Goal: Task Accomplishment & Management: Use online tool/utility

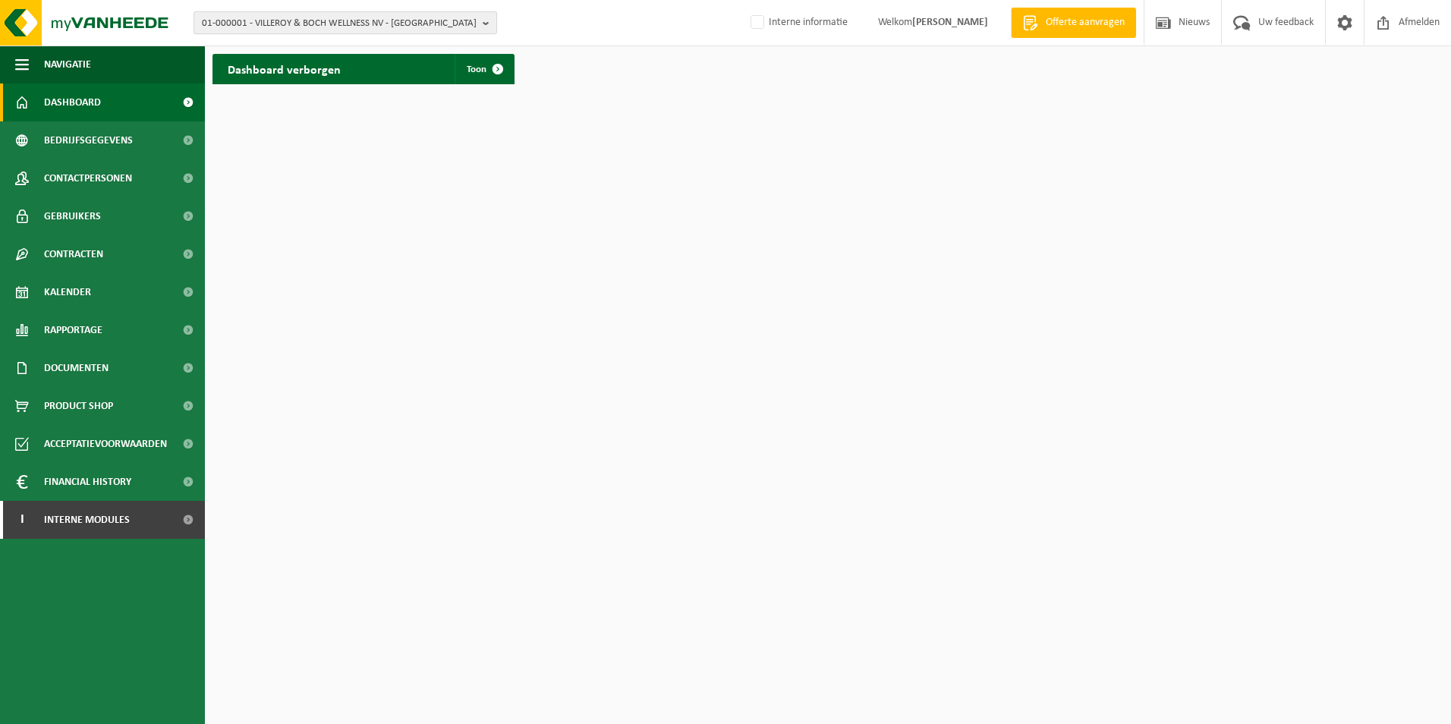
click at [279, 23] on span "01-000001 - VILLEROY & BOCH WELLNESS NV - ROESELARE" at bounding box center [339, 23] width 275 height 23
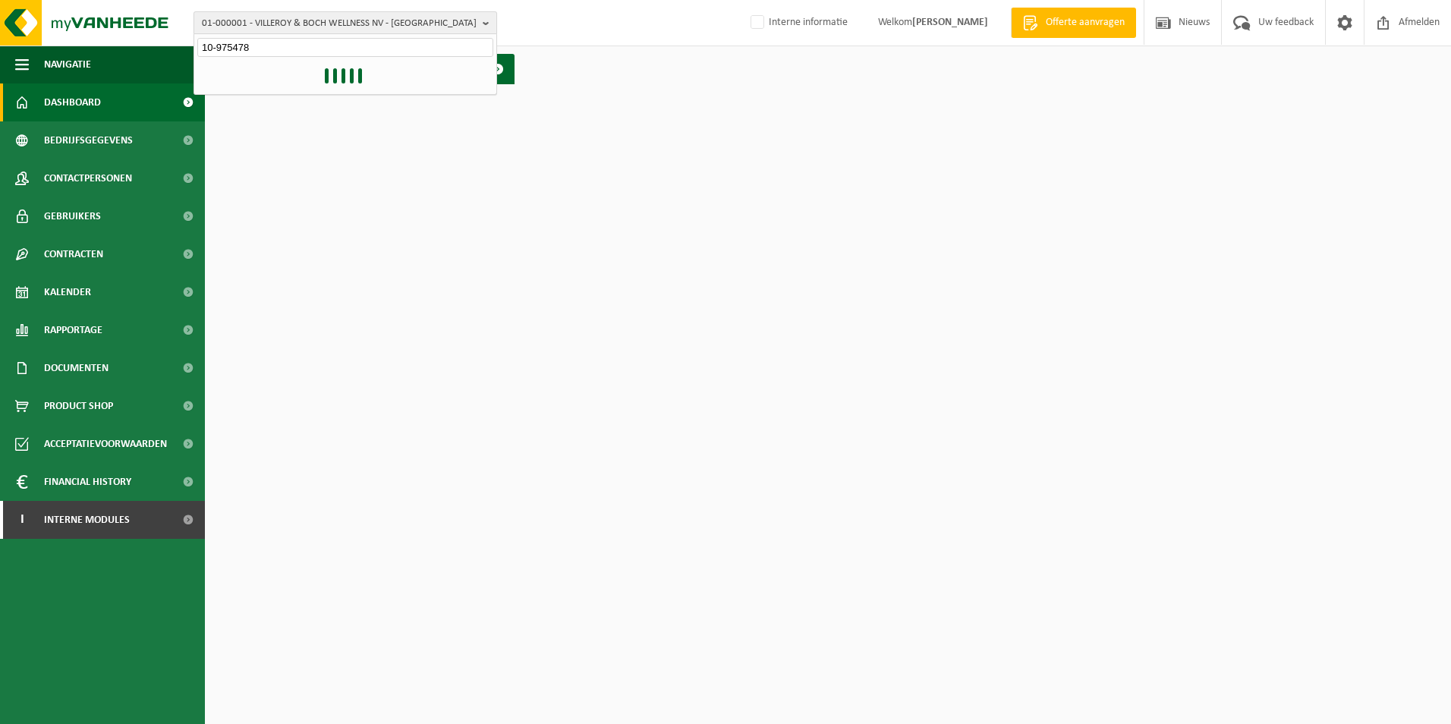
type input "10-975478"
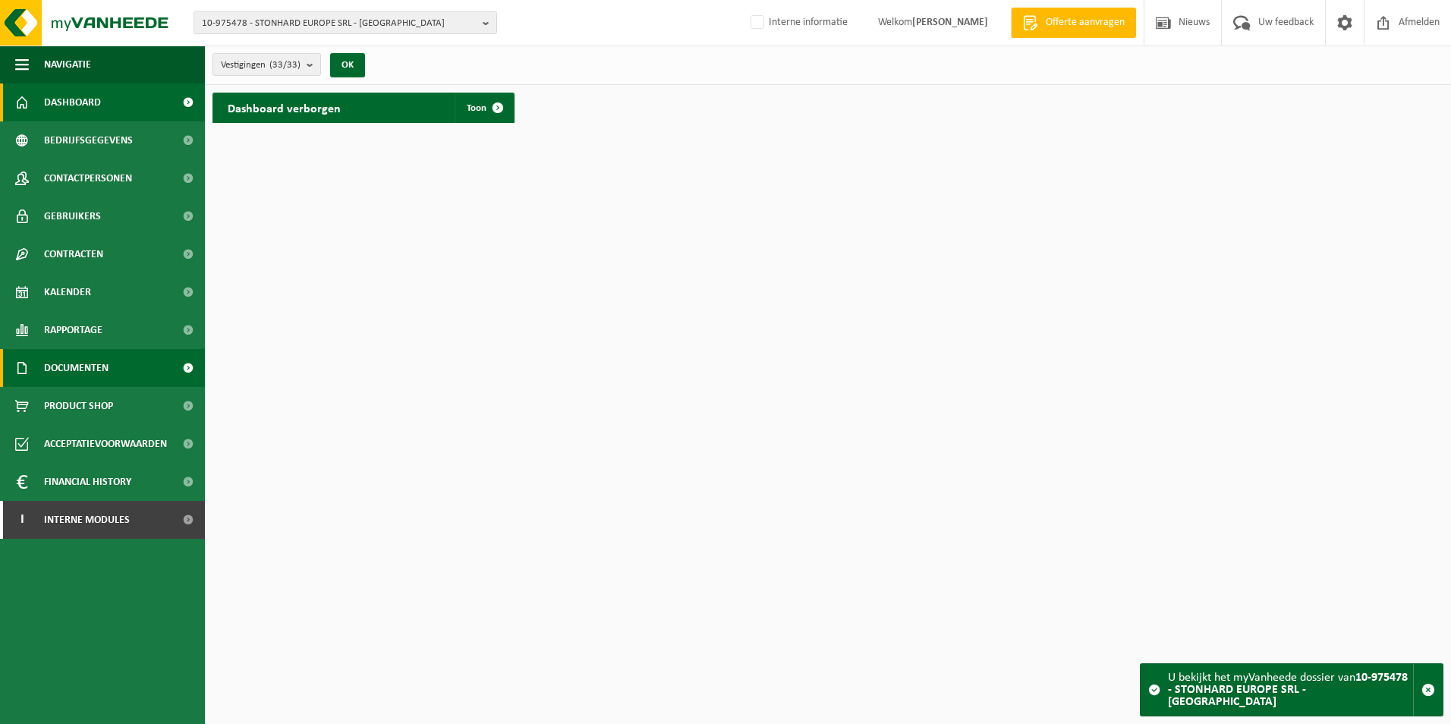
click at [186, 363] on span at bounding box center [188, 368] width 34 height 38
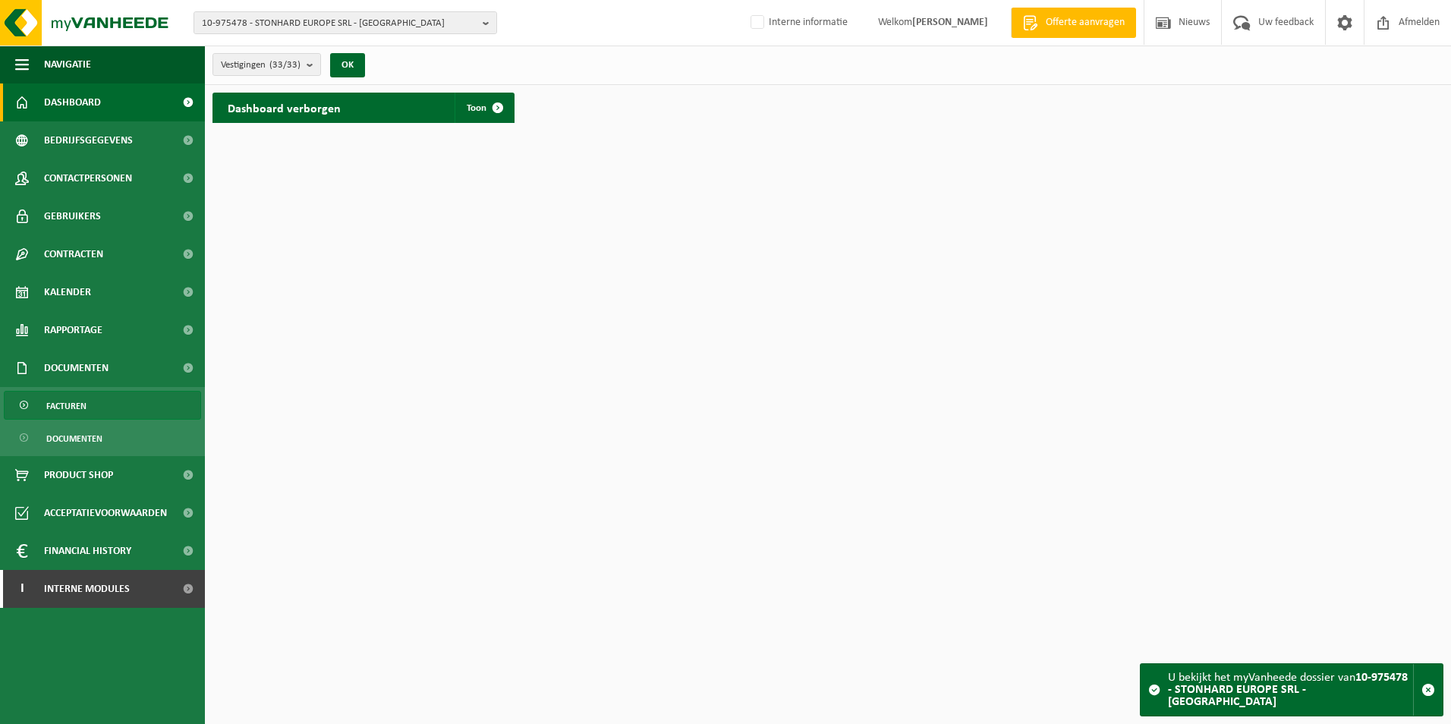
click at [109, 404] on link "Facturen" at bounding box center [102, 405] width 197 height 29
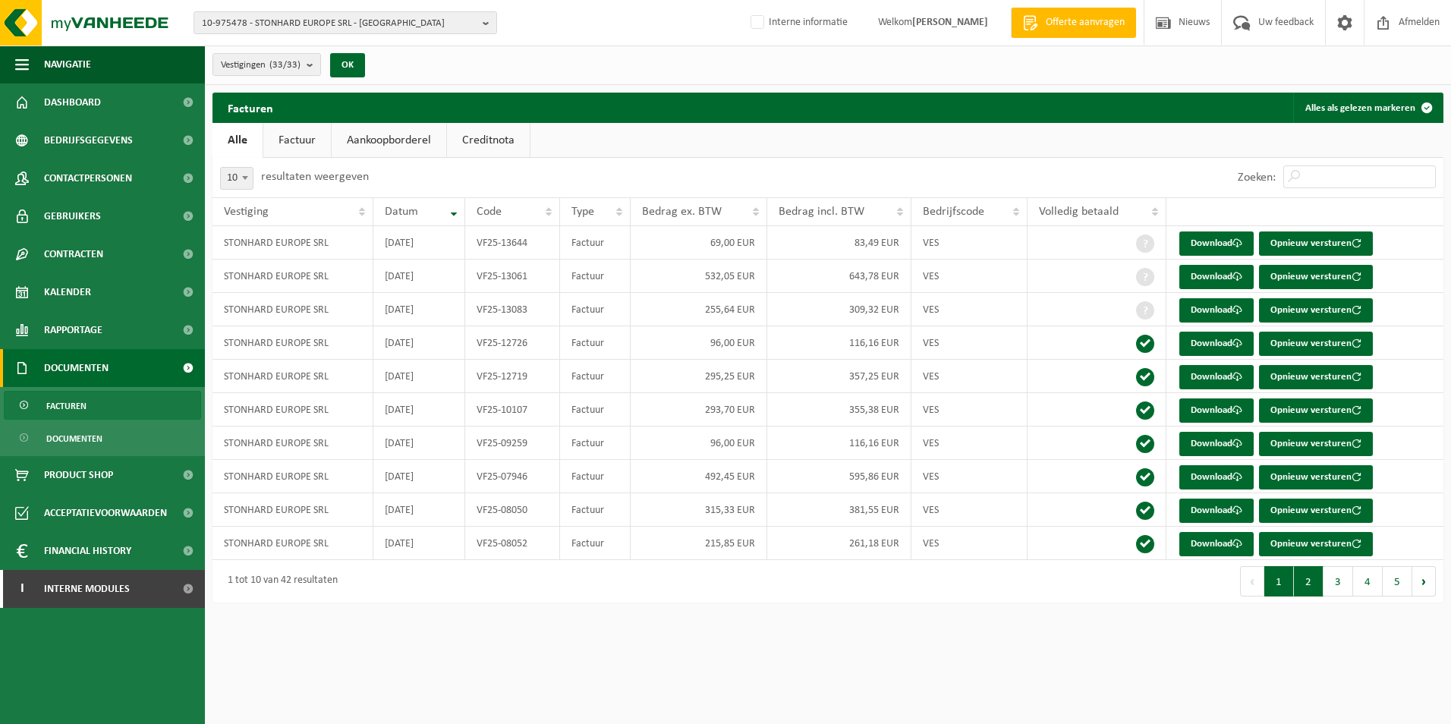
click at [1310, 592] on button "2" at bounding box center [1309, 581] width 30 height 30
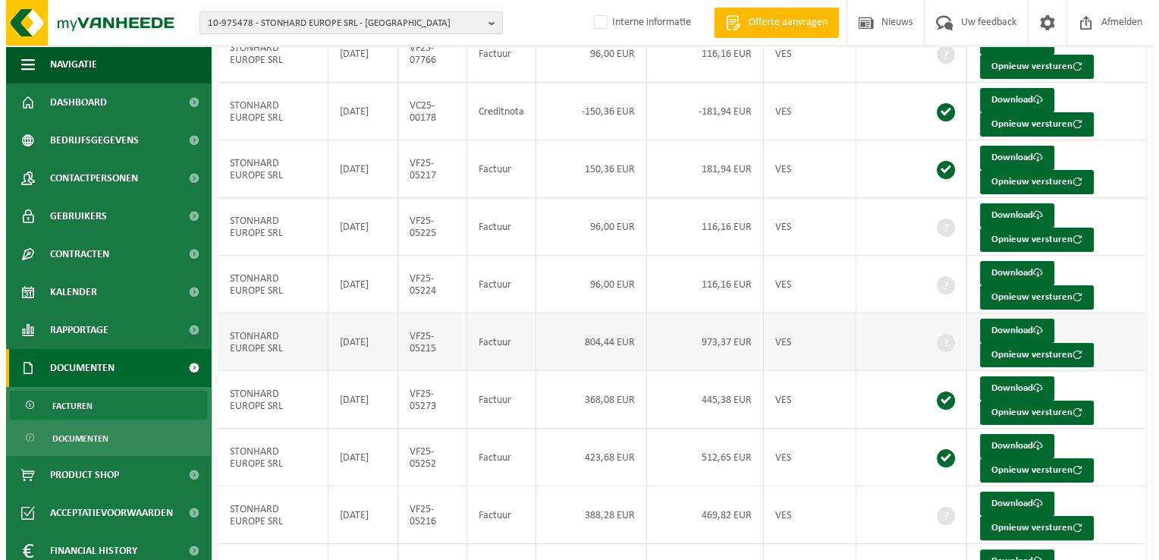
scroll to position [228, 0]
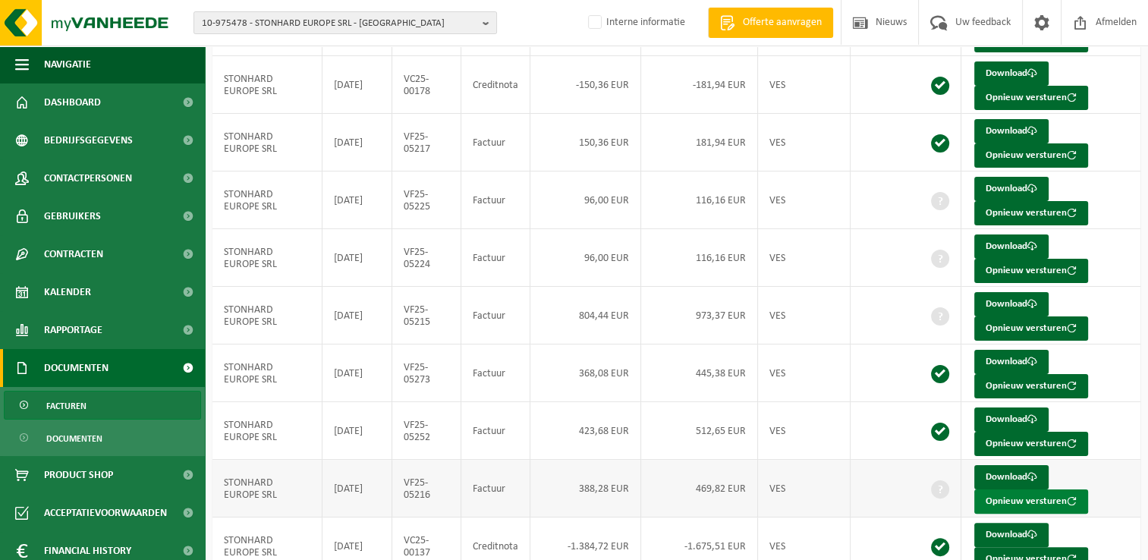
click at [1012, 498] on button "Opnieuw versturen" at bounding box center [1031, 501] width 114 height 24
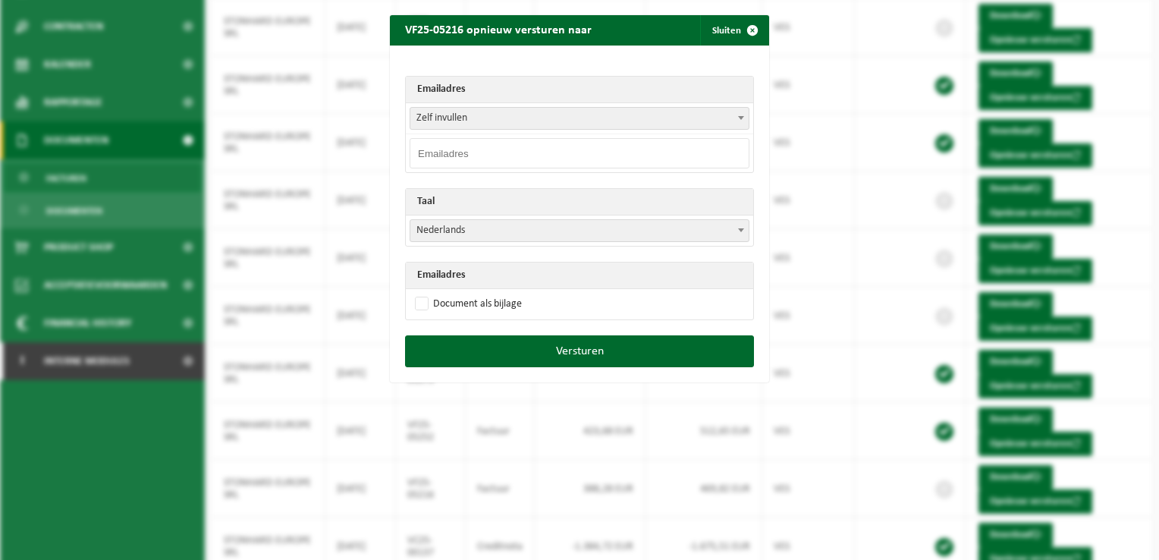
click at [504, 120] on span "Zelf invullen" at bounding box center [580, 118] width 338 height 21
click at [489, 115] on span "Zelf invullen" at bounding box center [580, 118] width 338 height 21
click at [457, 144] on input "email" at bounding box center [580, 153] width 340 height 30
paste input "C'est correct, dans le passé, nous n'étions pas autorisés à créer une facture s…"
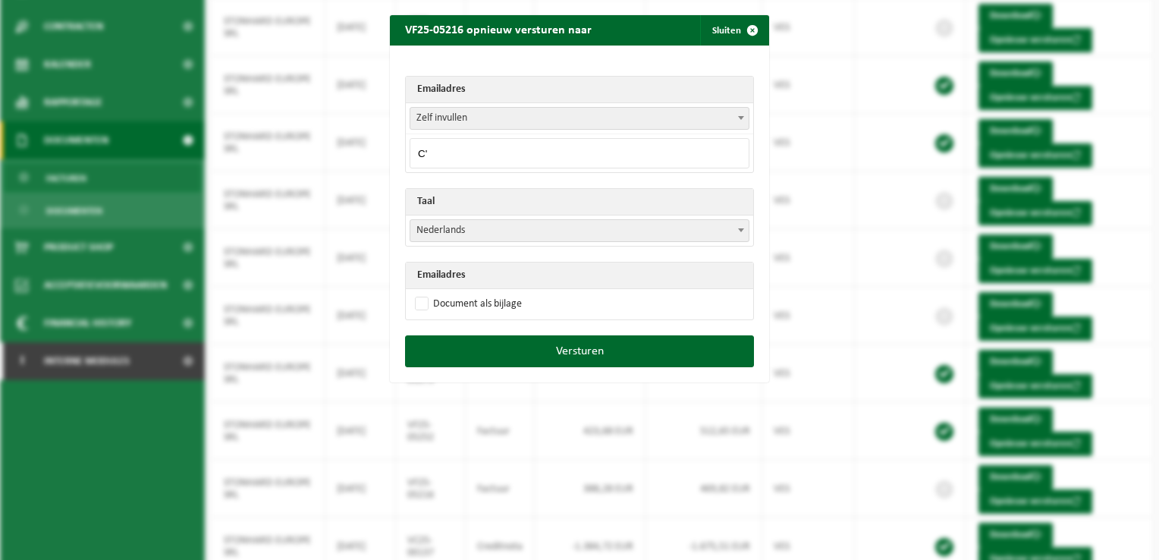
type input "C"
type input "[EMAIL_ADDRESS][DOMAIN_NAME]"
drag, startPoint x: 417, startPoint y: 302, endPoint x: 434, endPoint y: 319, distance: 24.2
click at [417, 302] on label "Document als bijlage" at bounding box center [467, 304] width 110 height 23
click at [417, 293] on input "Document als bijlage" at bounding box center [598, 292] width 379 height 1
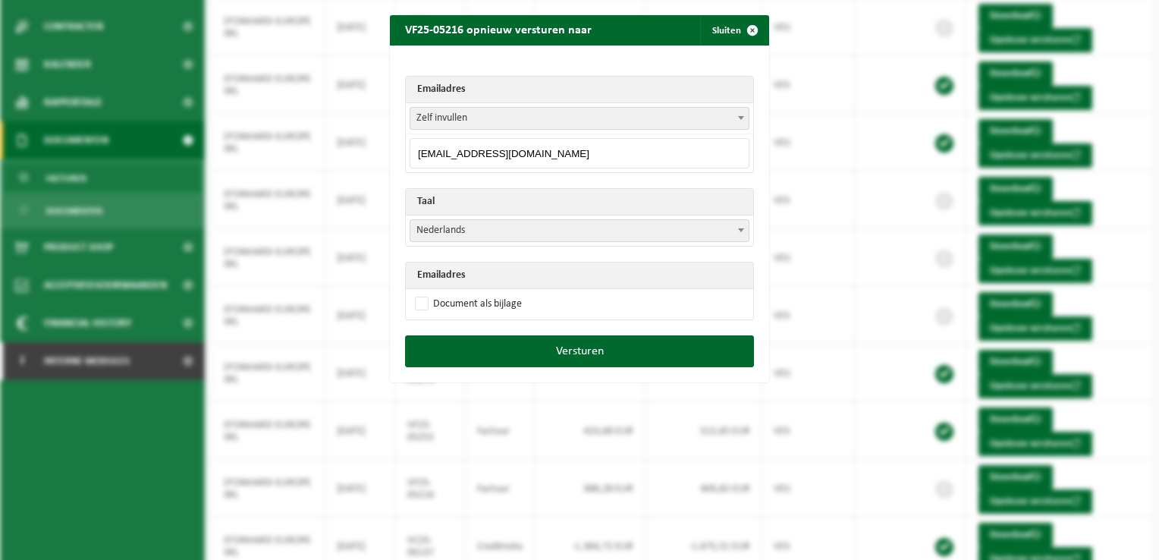
checkbox input "true"
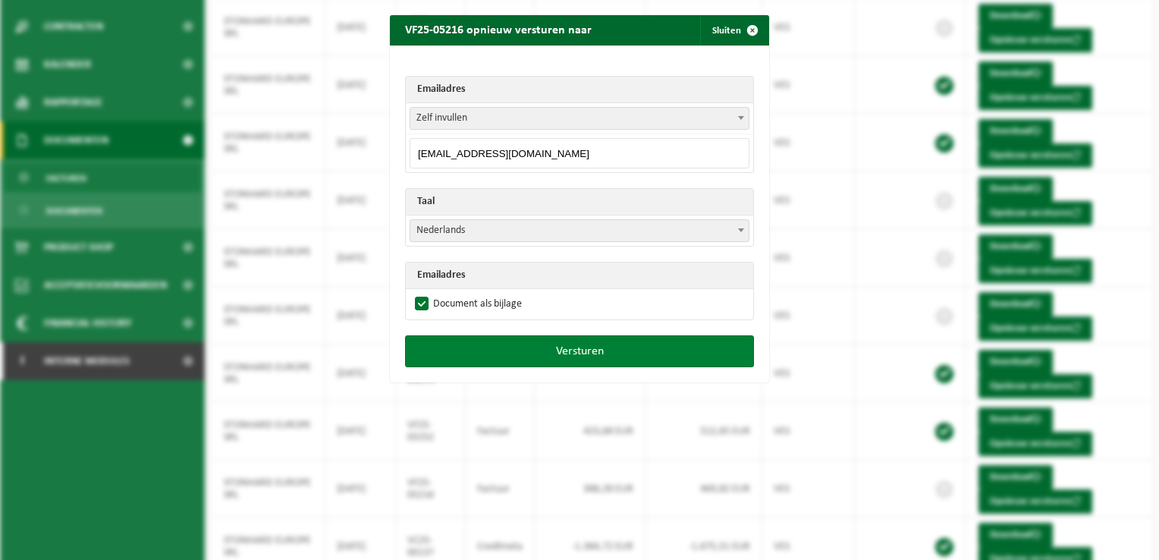
click at [571, 349] on button "Versturen" at bounding box center [579, 351] width 349 height 32
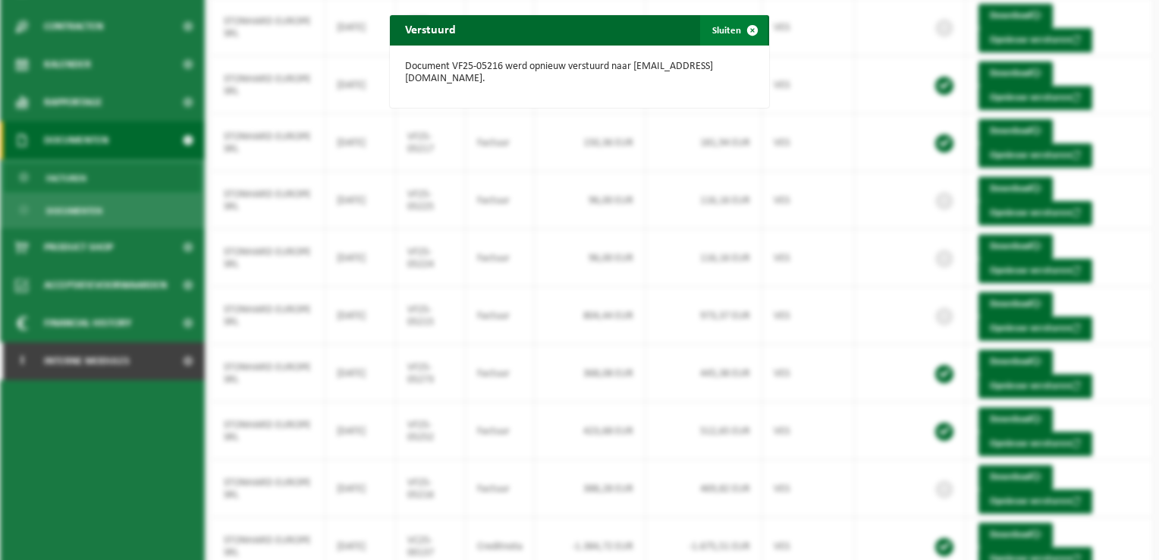
click at [747, 31] on span "button" at bounding box center [753, 30] width 30 height 30
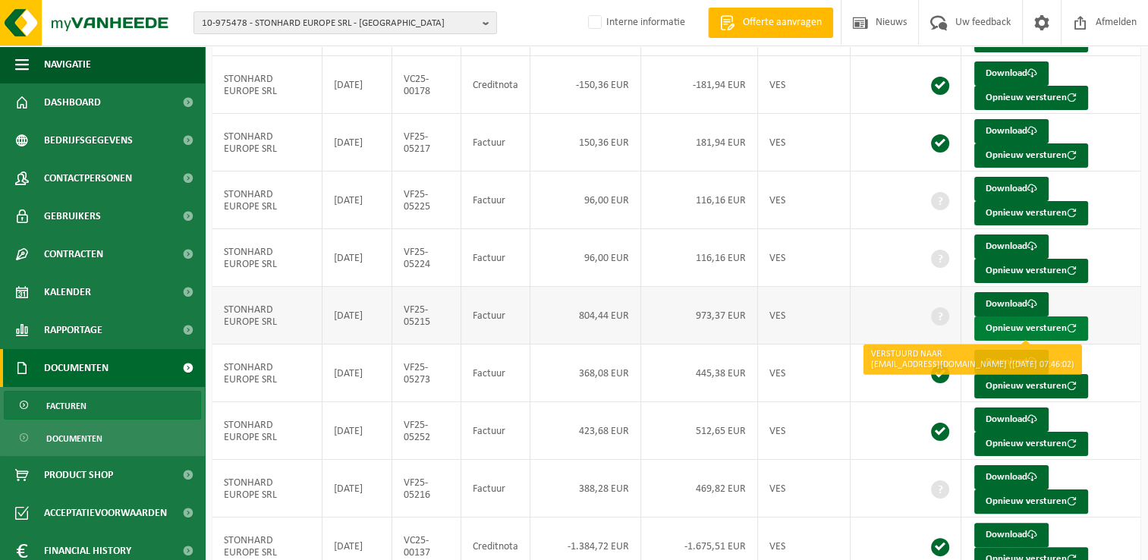
click at [1053, 326] on button "Opnieuw versturen" at bounding box center [1031, 328] width 114 height 24
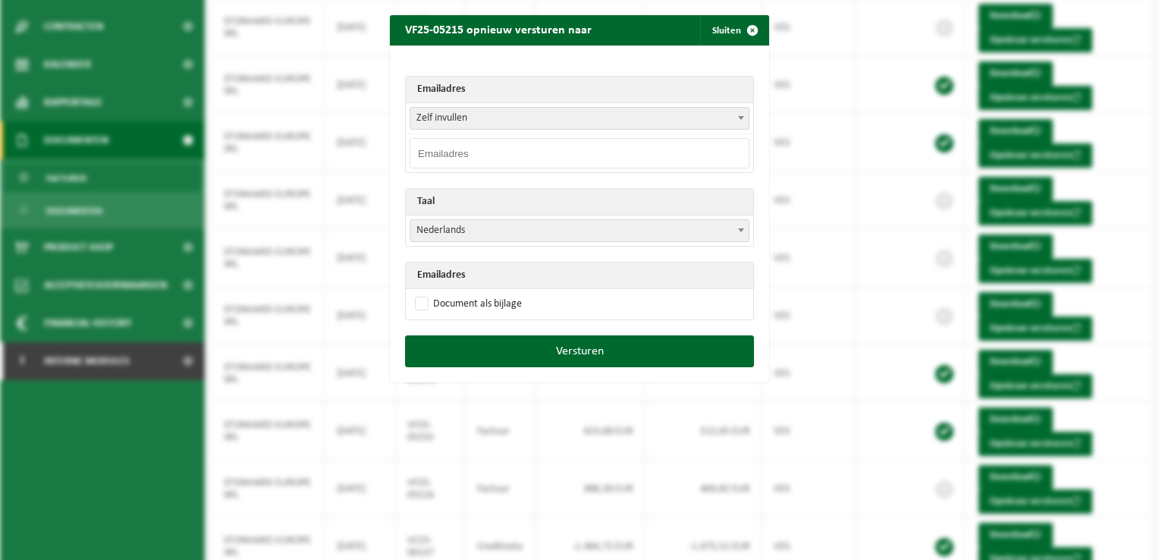
click at [469, 117] on span "Zelf invullen" at bounding box center [580, 118] width 338 height 21
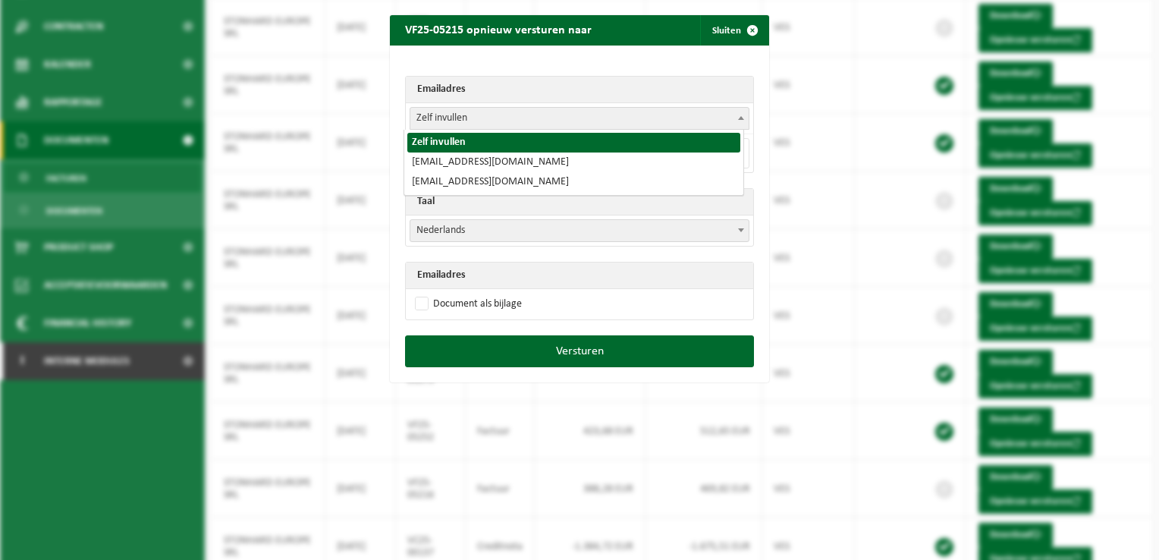
click at [461, 117] on span "Zelf invullen" at bounding box center [580, 118] width 338 height 21
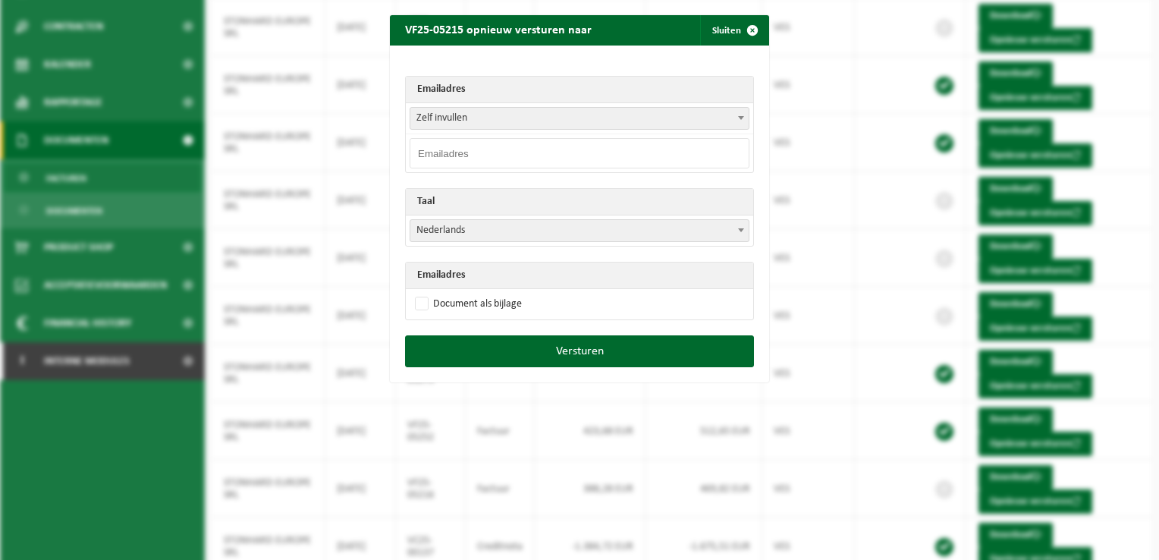
click at [431, 159] on input "email" at bounding box center [580, 153] width 340 height 30
type input "[EMAIL_ADDRESS][DOMAIN_NAME]"
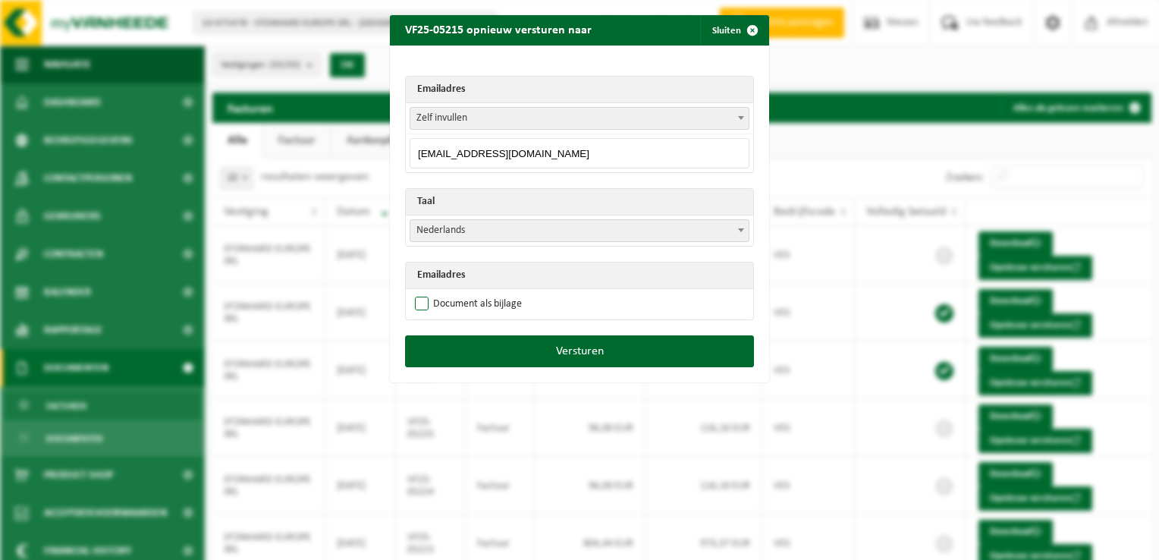
click at [417, 305] on label "Document als bijlage" at bounding box center [467, 304] width 110 height 23
click at [417, 293] on input "Document als bijlage" at bounding box center [598, 292] width 379 height 1
checkbox input "true"
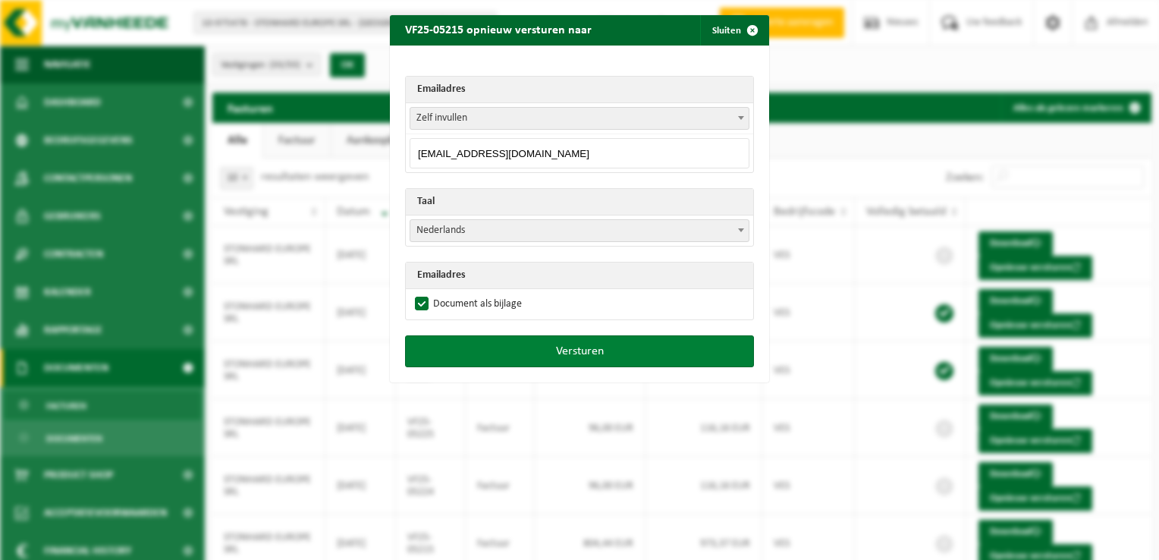
click at [565, 348] on button "Versturen" at bounding box center [579, 351] width 349 height 32
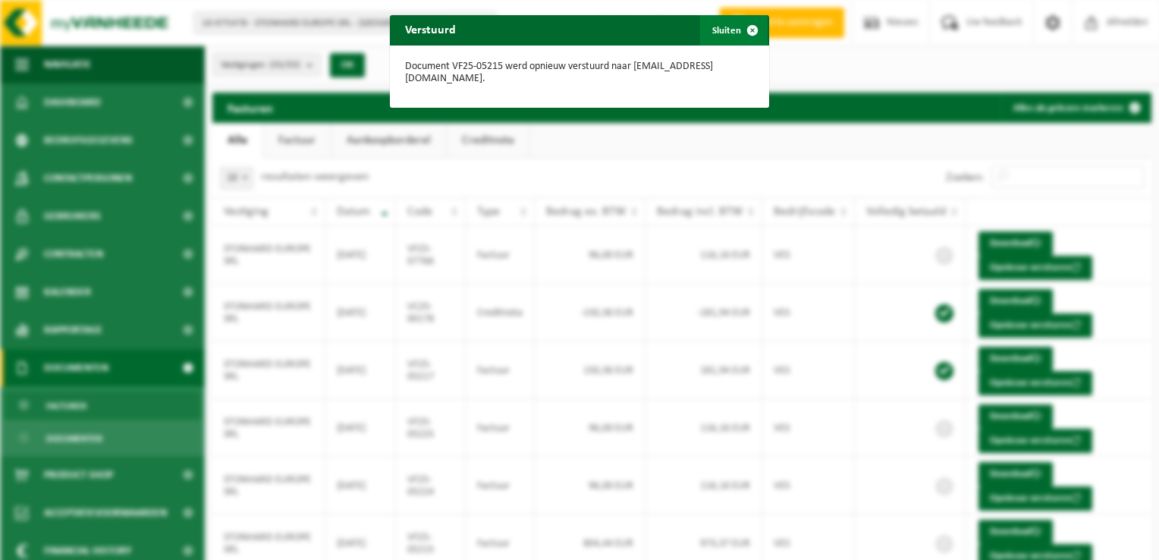
click at [750, 30] on span "button" at bounding box center [753, 30] width 30 height 30
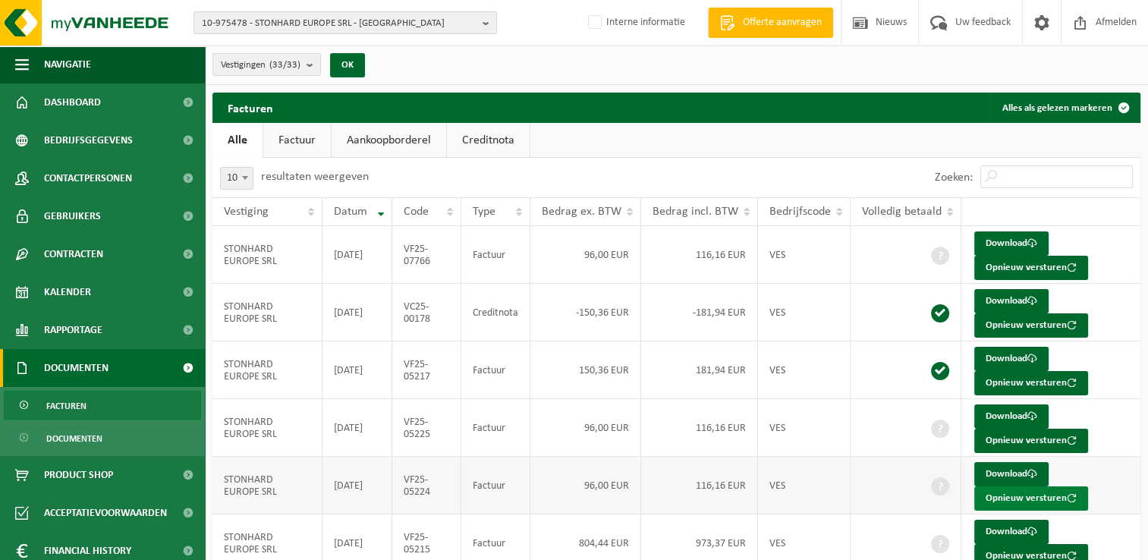
click at [998, 492] on button "Opnieuw versturen" at bounding box center [1031, 498] width 114 height 24
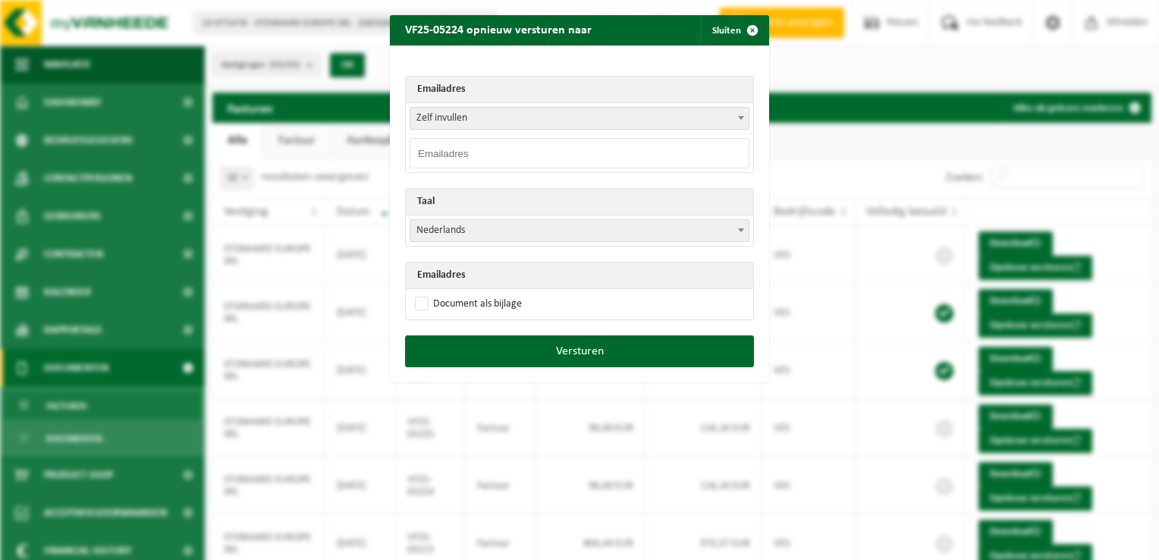
click at [468, 154] on input "email" at bounding box center [580, 153] width 340 height 30
type input "[EMAIL_ADDRESS][DOMAIN_NAME]"
click at [414, 302] on label "Document als bijlage" at bounding box center [467, 304] width 110 height 23
click at [414, 293] on input "Document als bijlage" at bounding box center [598, 292] width 379 height 1
checkbox input "true"
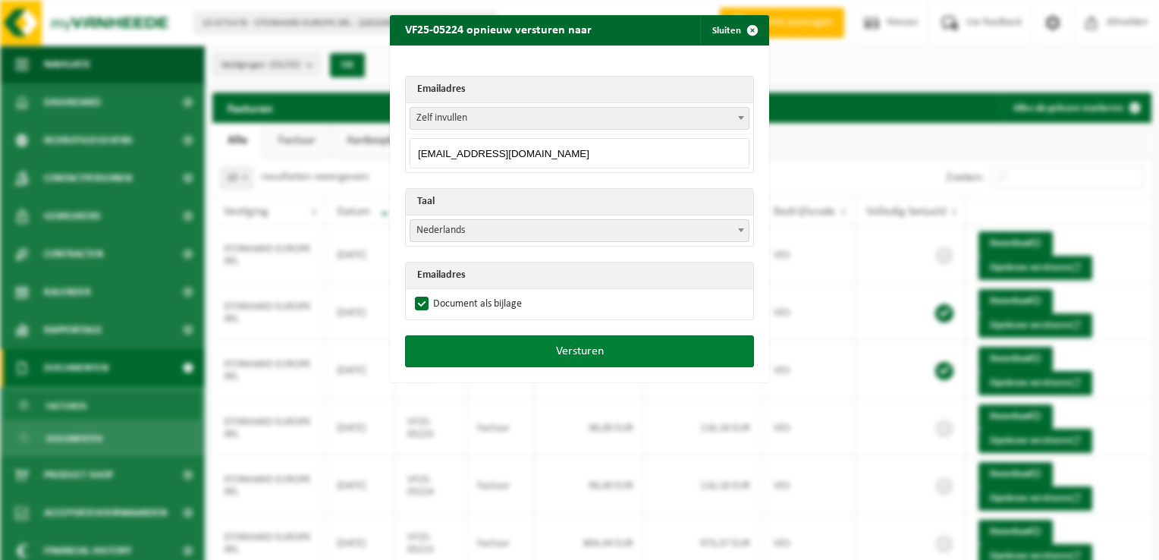
click at [499, 351] on button "Versturen" at bounding box center [579, 351] width 349 height 32
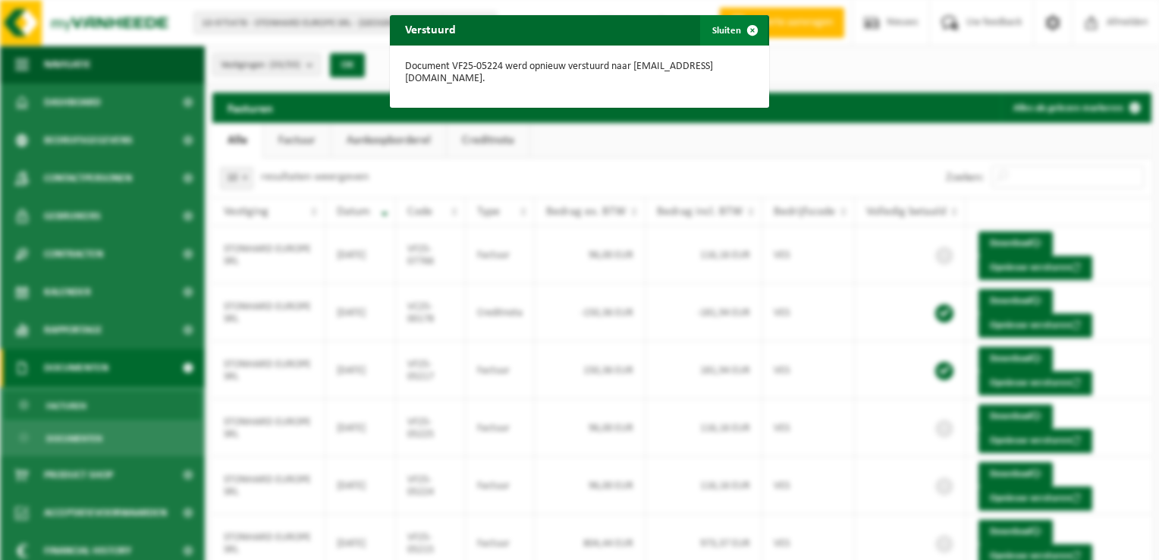
click at [749, 30] on span "button" at bounding box center [753, 30] width 30 height 30
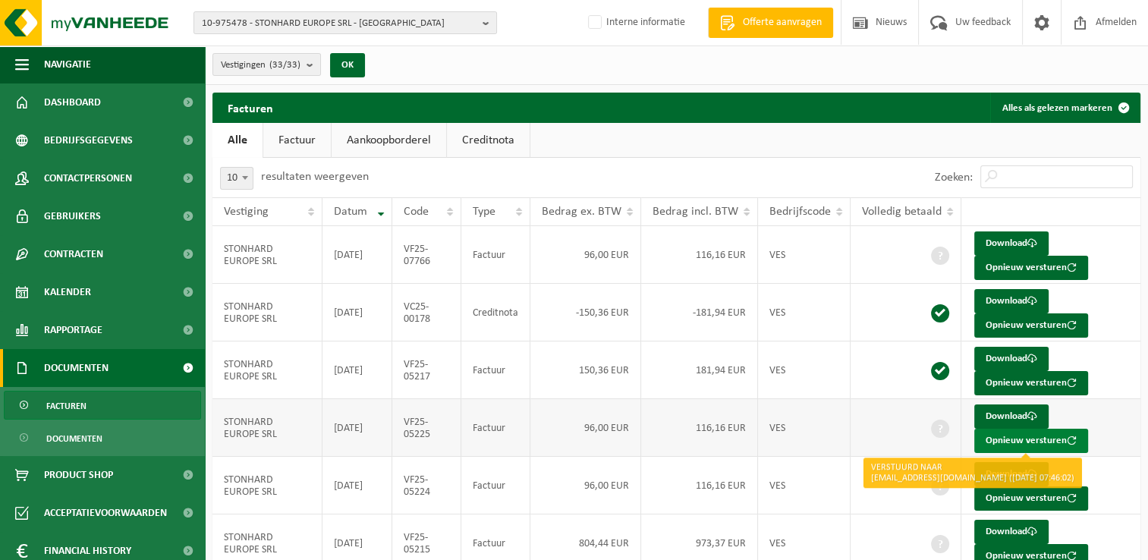
click at [1015, 439] on button "Opnieuw versturen" at bounding box center [1031, 441] width 114 height 24
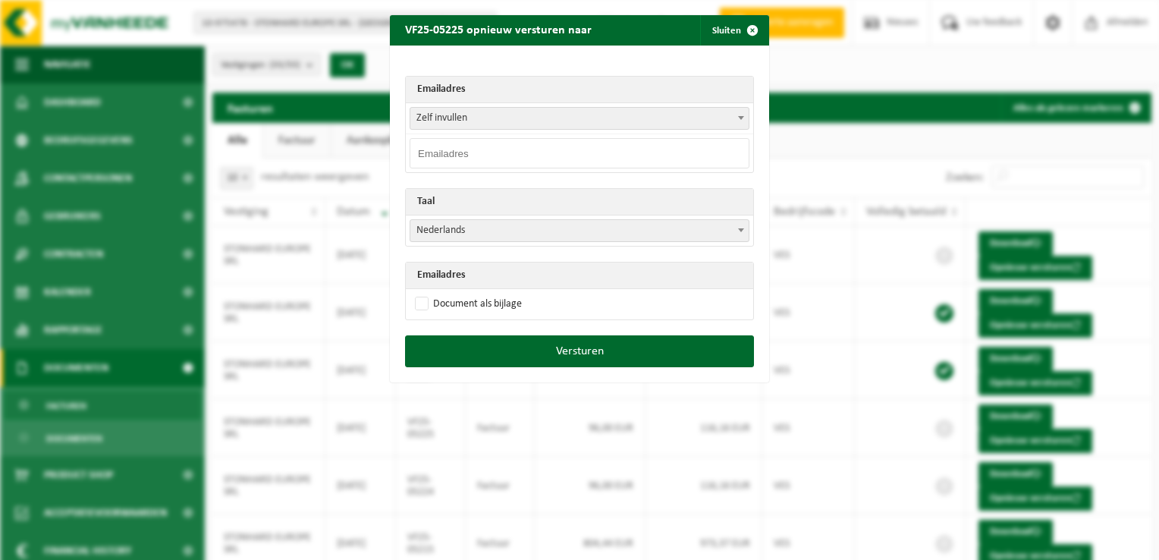
click at [459, 148] on input "email" at bounding box center [580, 153] width 340 height 30
type input "[EMAIL_ADDRESS][DOMAIN_NAME]"
click at [423, 302] on label "Document als bijlage" at bounding box center [467, 304] width 110 height 23
click at [423, 293] on input "Document als bijlage" at bounding box center [598, 292] width 379 height 1
checkbox input "true"
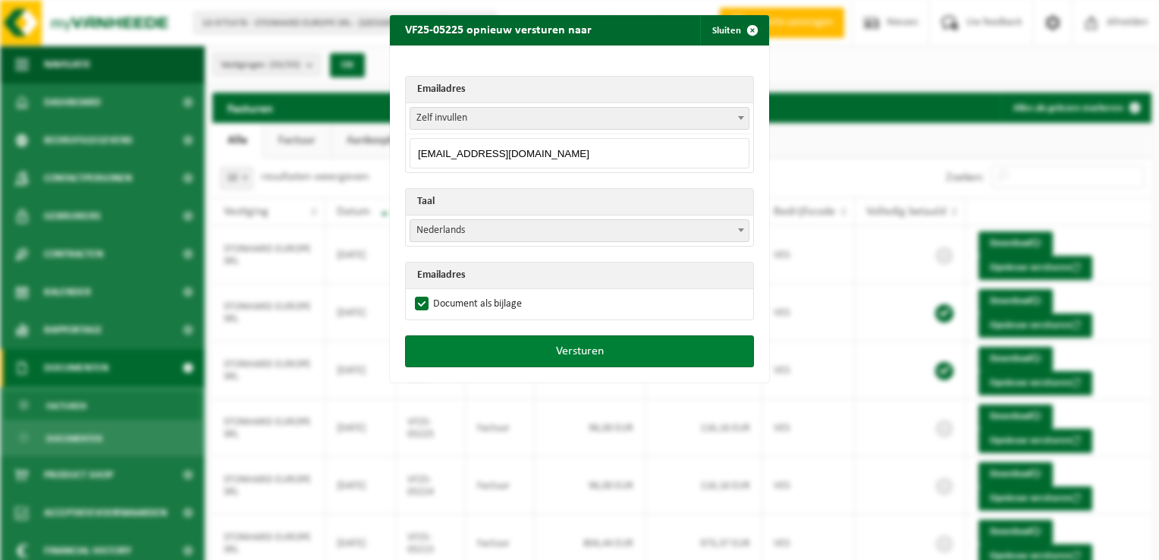
click at [543, 354] on button "Versturen" at bounding box center [579, 351] width 349 height 32
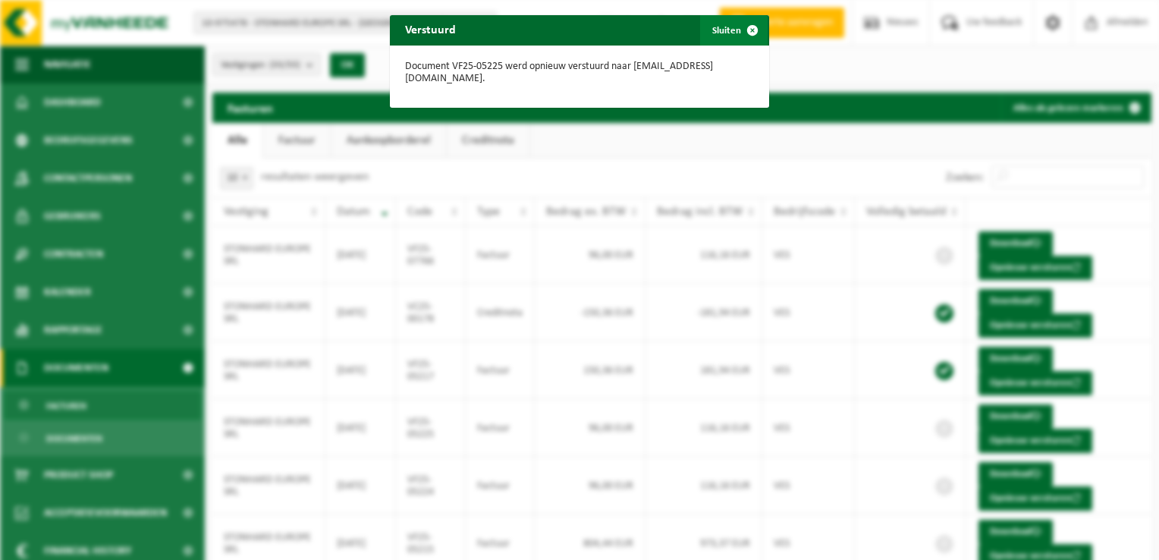
click at [745, 26] on span "button" at bounding box center [753, 30] width 30 height 30
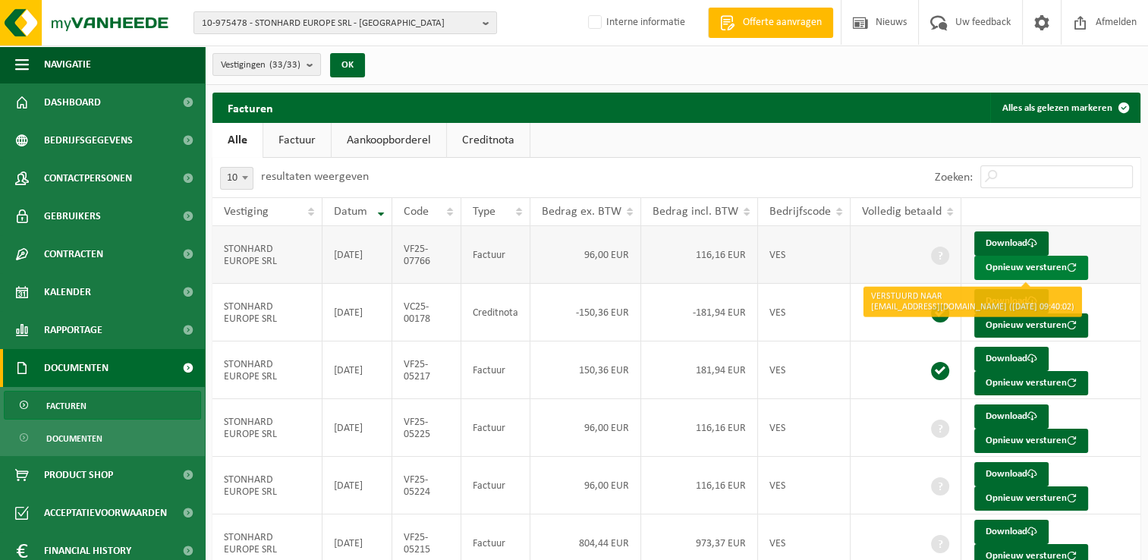
click at [1021, 266] on button "Opnieuw versturen" at bounding box center [1031, 268] width 114 height 24
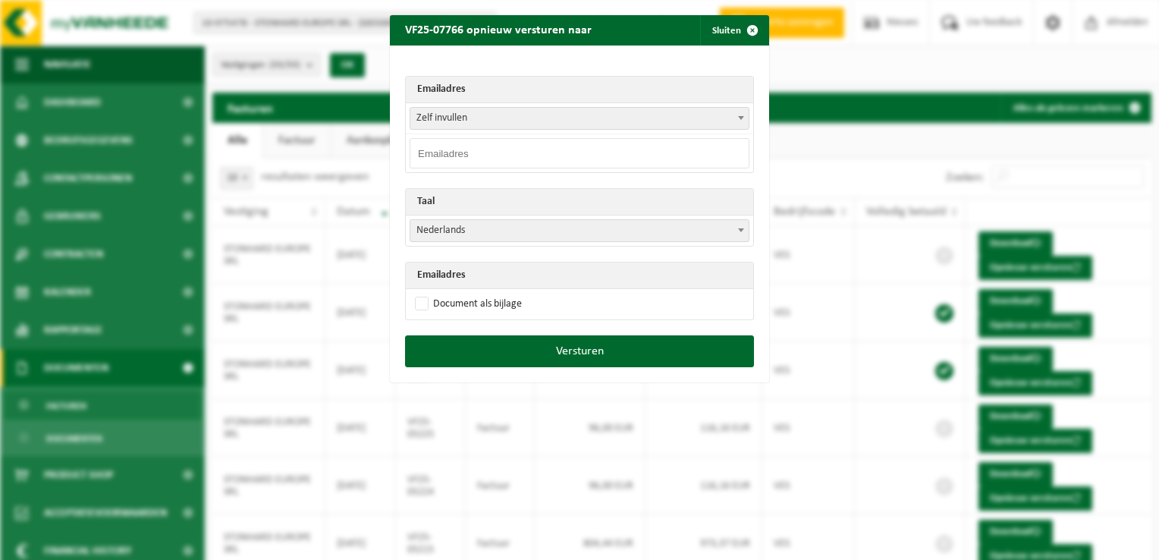
click at [464, 148] on input "email" at bounding box center [580, 153] width 340 height 30
type input "[EMAIL_ADDRESS][DOMAIN_NAME]"
click at [417, 309] on label "Document als bijlage" at bounding box center [467, 304] width 110 height 23
click at [417, 293] on input "Document als bijlage" at bounding box center [598, 292] width 379 height 1
checkbox input "true"
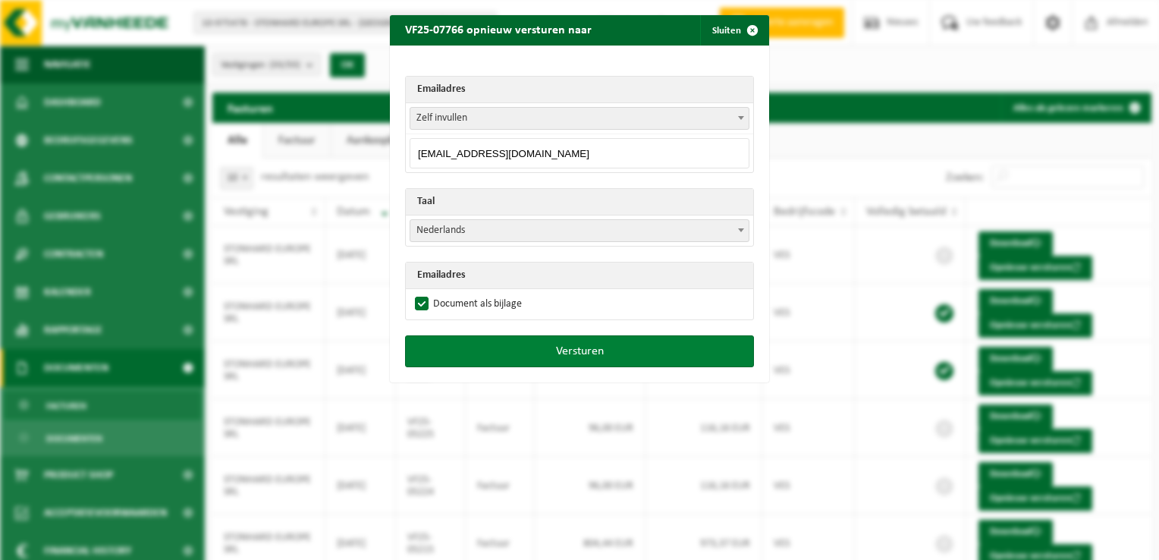
click at [596, 351] on button "Versturen" at bounding box center [579, 351] width 349 height 32
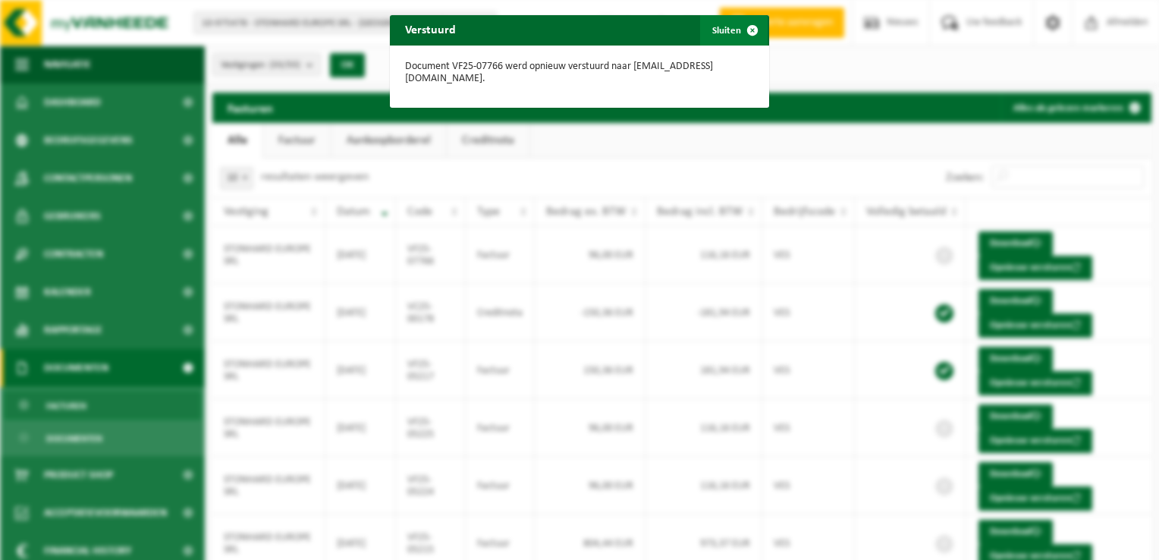
click at [747, 30] on span "button" at bounding box center [753, 30] width 30 height 30
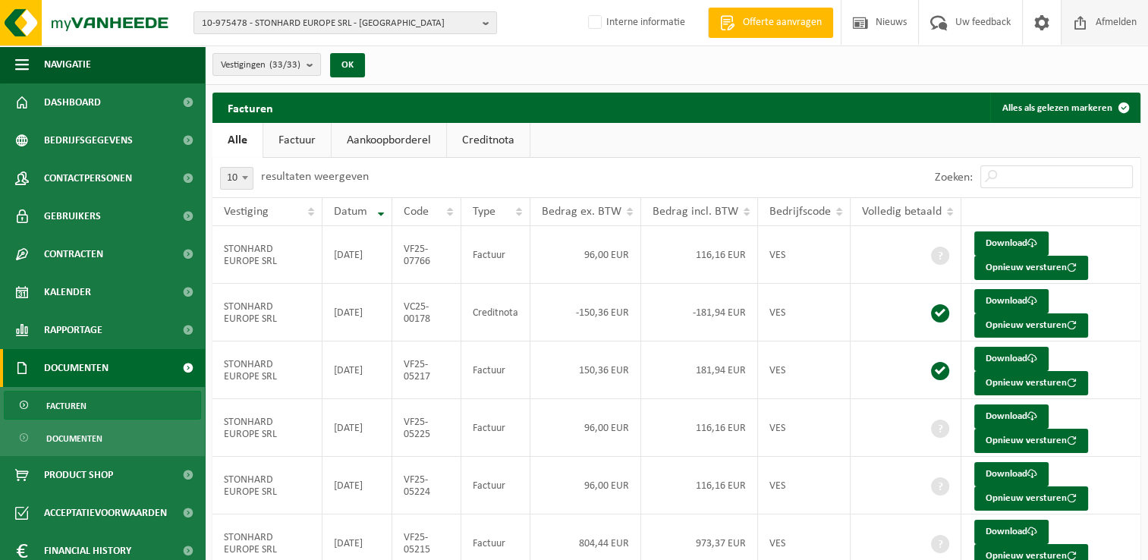
click at [1128, 27] on span "Afmelden" at bounding box center [1116, 22] width 49 height 45
